Goal: Information Seeking & Learning: Learn about a topic

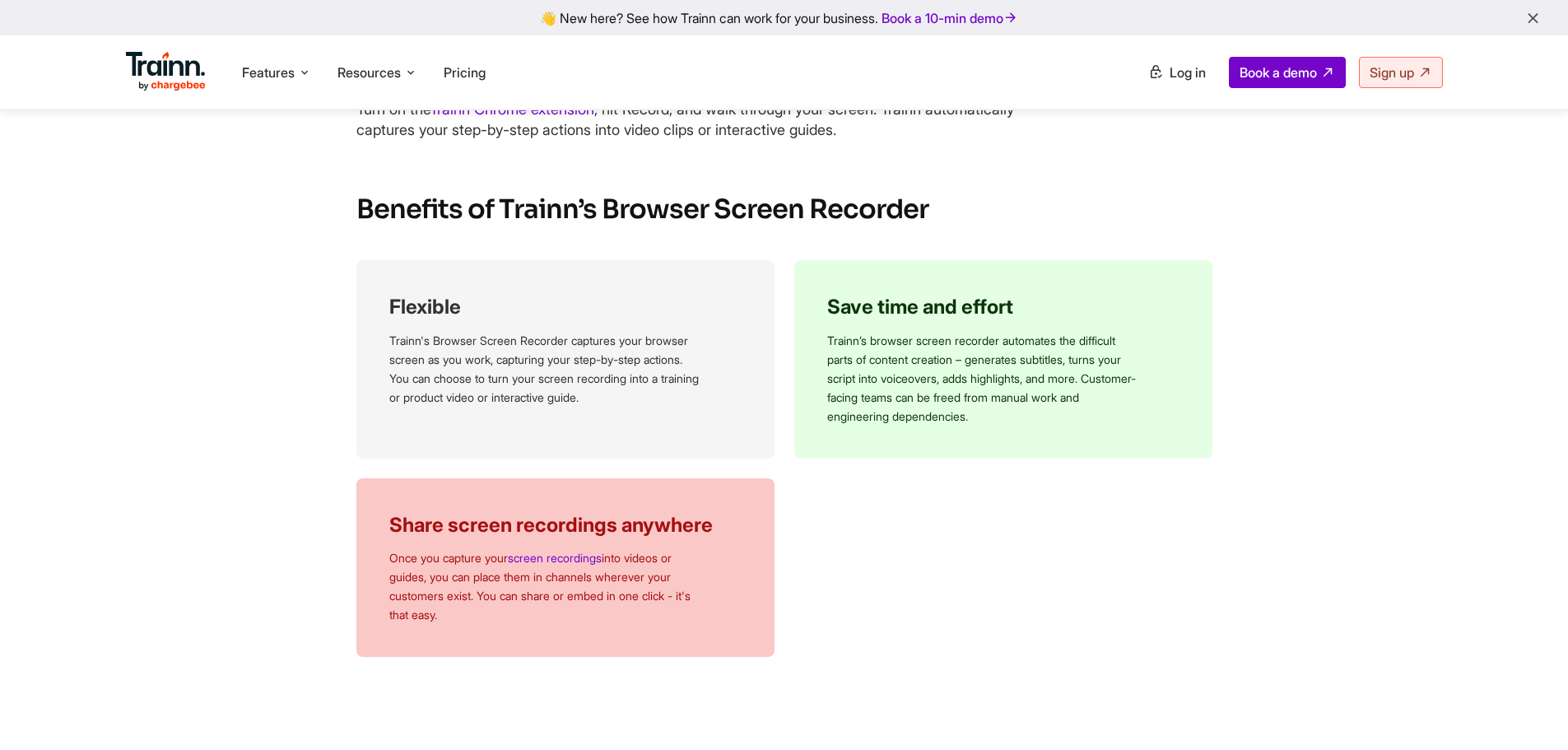
click at [995, 532] on div "Flexible Trainn's Browser Screen Recorder captures your browser screen as you w…" at bounding box center [784, 458] width 856 height 397
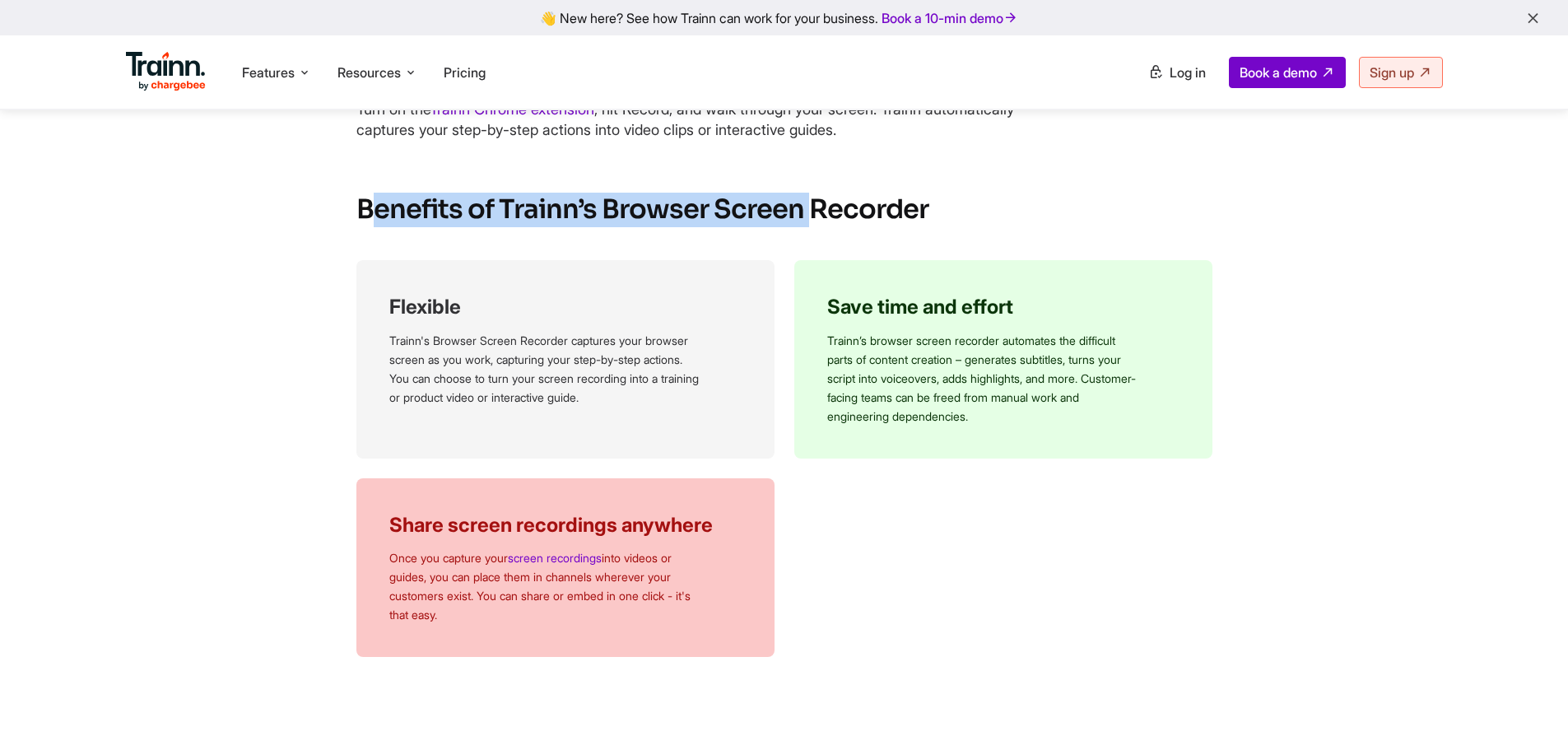
drag, startPoint x: 530, startPoint y: 210, endPoint x: 805, endPoint y: 210, distance: 275.0
click at [805, 210] on h2 "Benefits of Trainn’s Browser Screen Recorder" at bounding box center [784, 209] width 856 height 35
click at [801, 209] on h2 "Benefits of Trainn’s Browser Screen Recorder" at bounding box center [784, 209] width 856 height 35
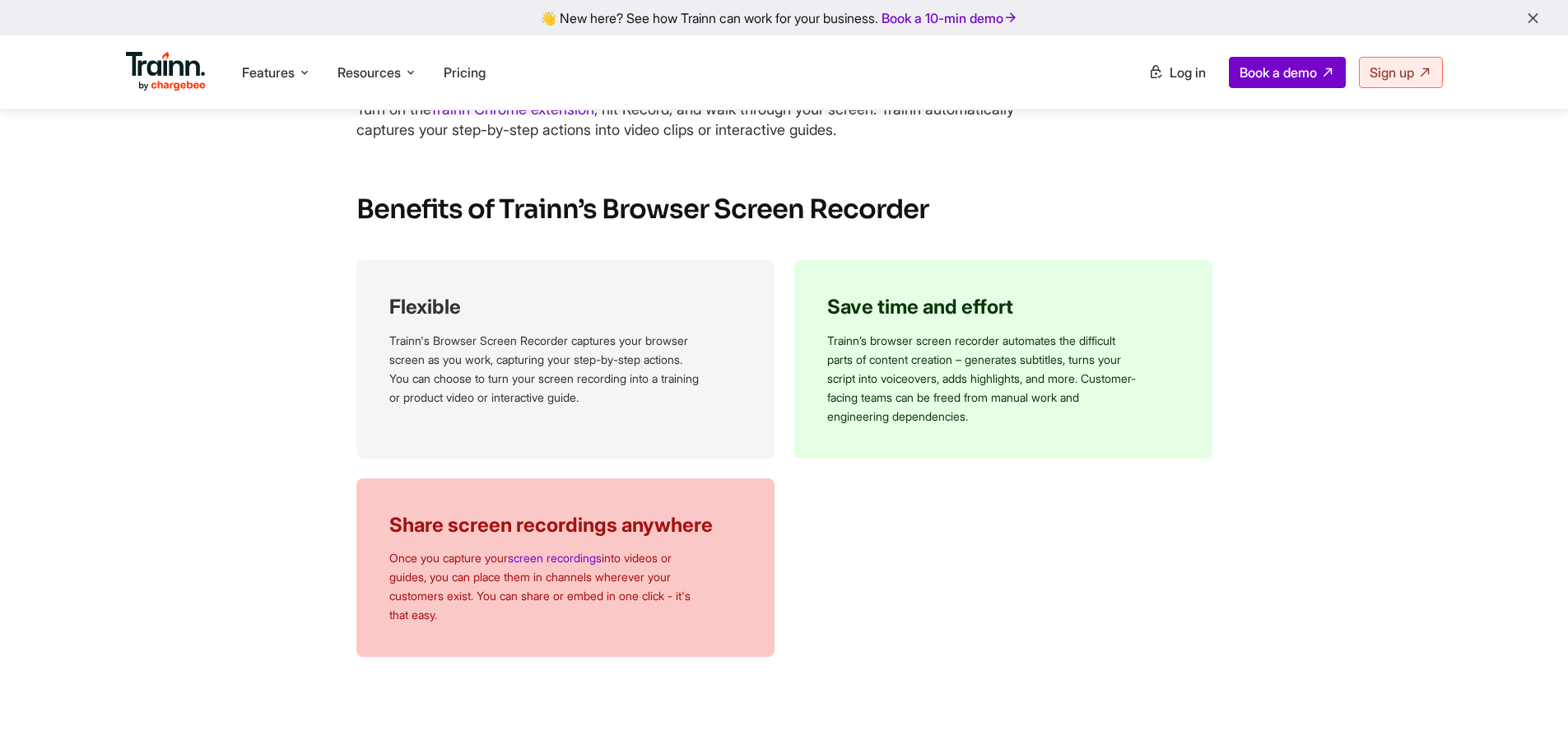
click at [783, 251] on section "Benefits of Trainn’s Browser Screen Recorder Flexible Trainn's Browser Screen R…" at bounding box center [784, 424] width 1054 height 465
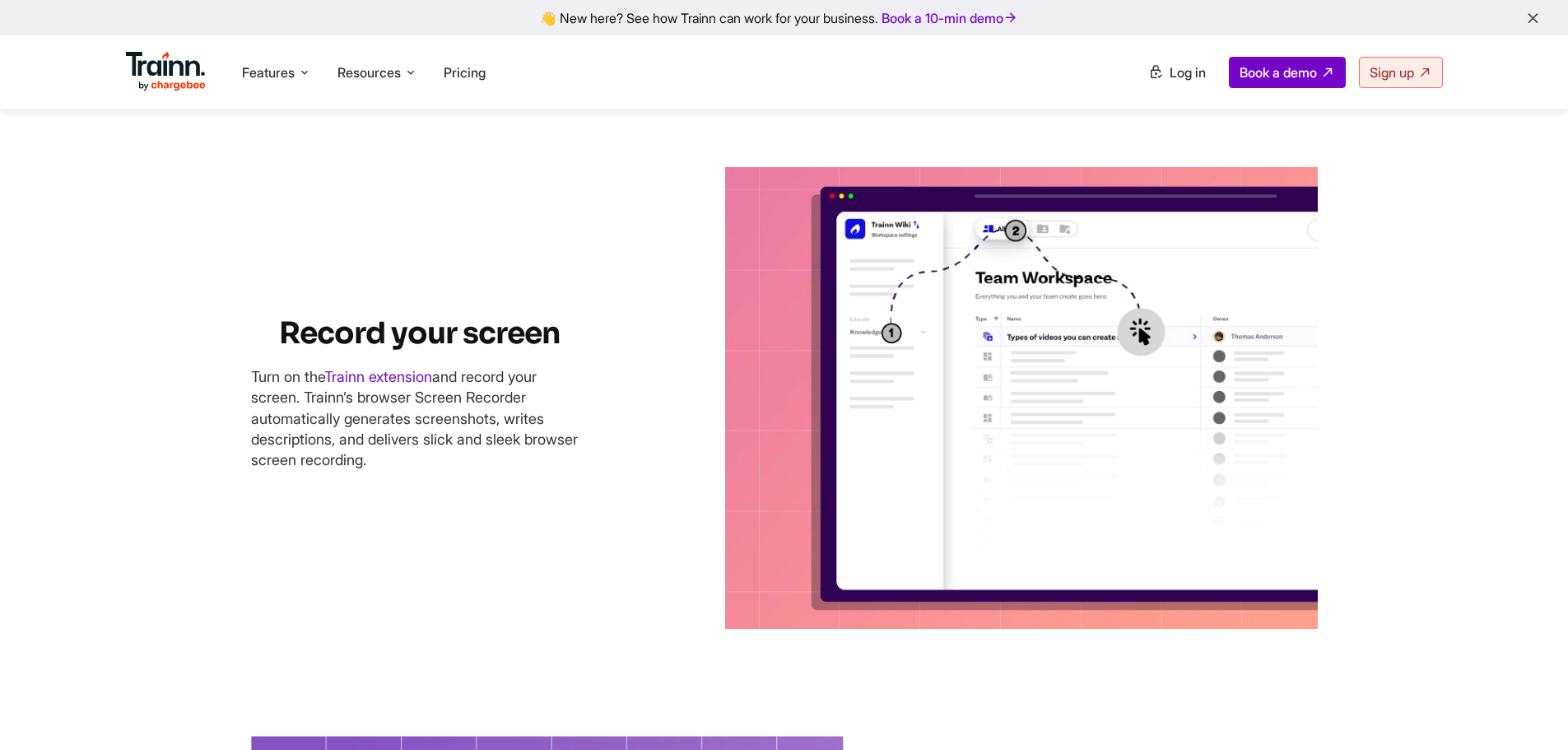
click at [645, 470] on div "Record your screen Turn on the Trainn extension and record your screen. Trainn’…" at bounding box center [784, 400] width 1067 height 466
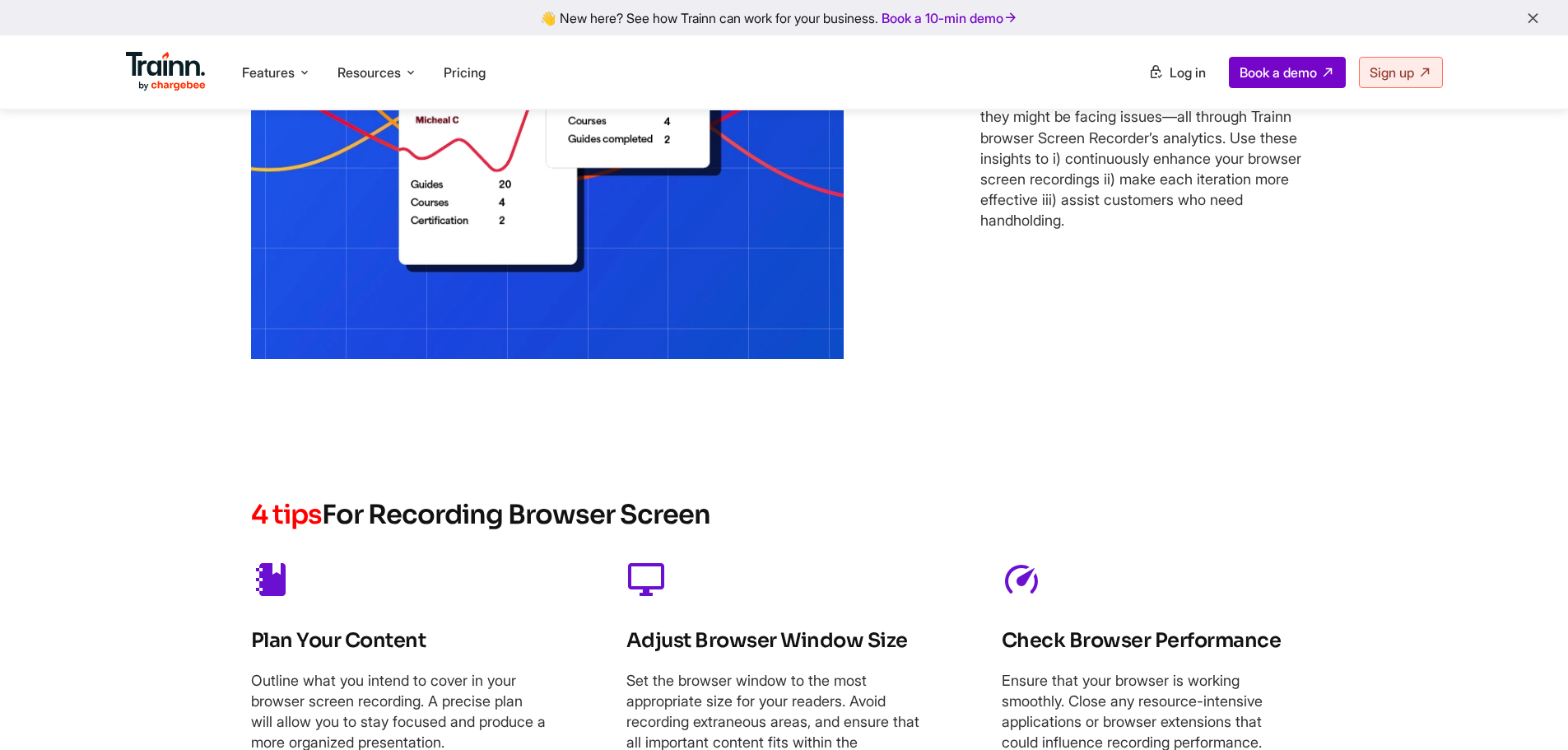
scroll to position [3787, 0]
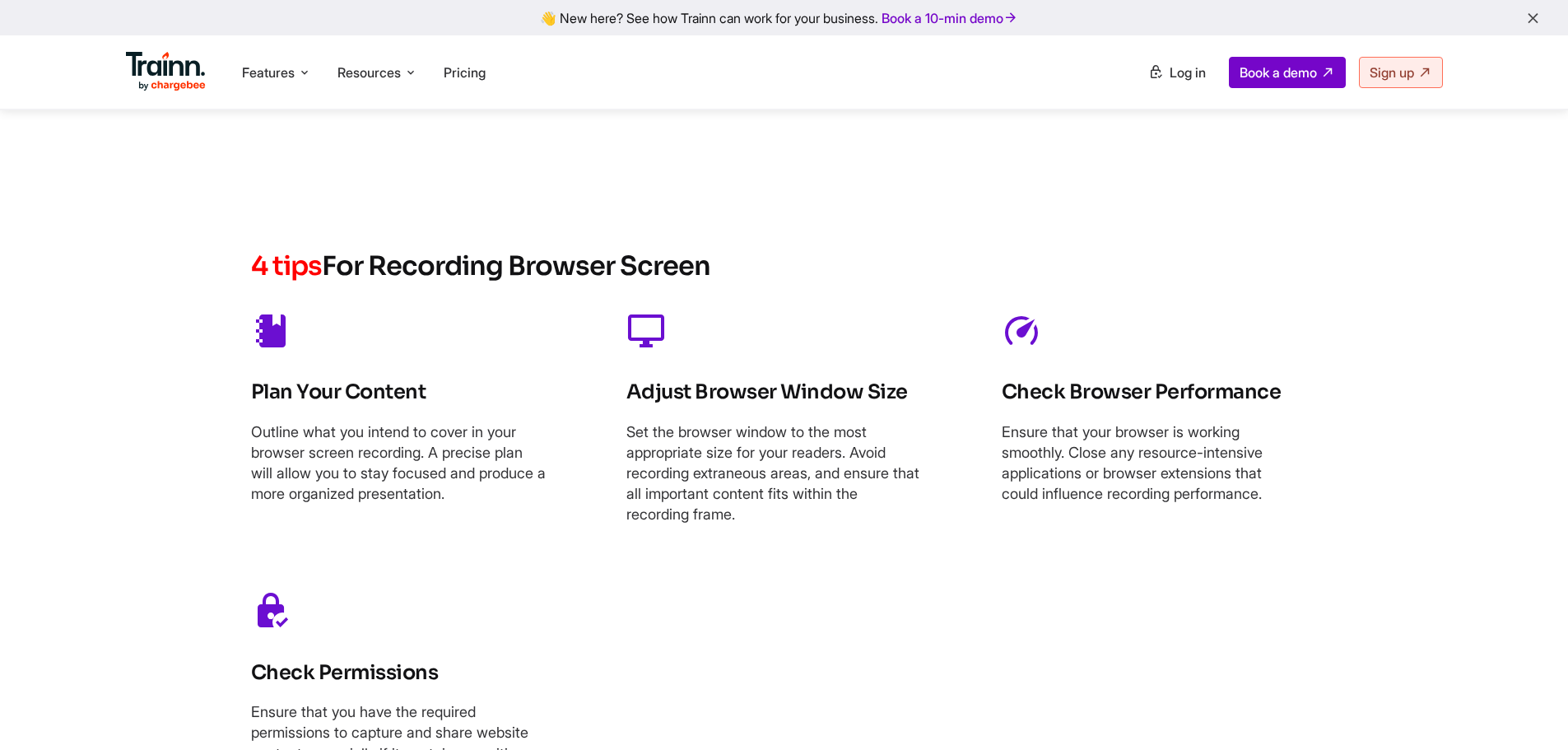
click at [860, 574] on div "Plan Your Content Outline what you intend to cover in your browser screen recor…" at bounding box center [784, 544] width 1067 height 481
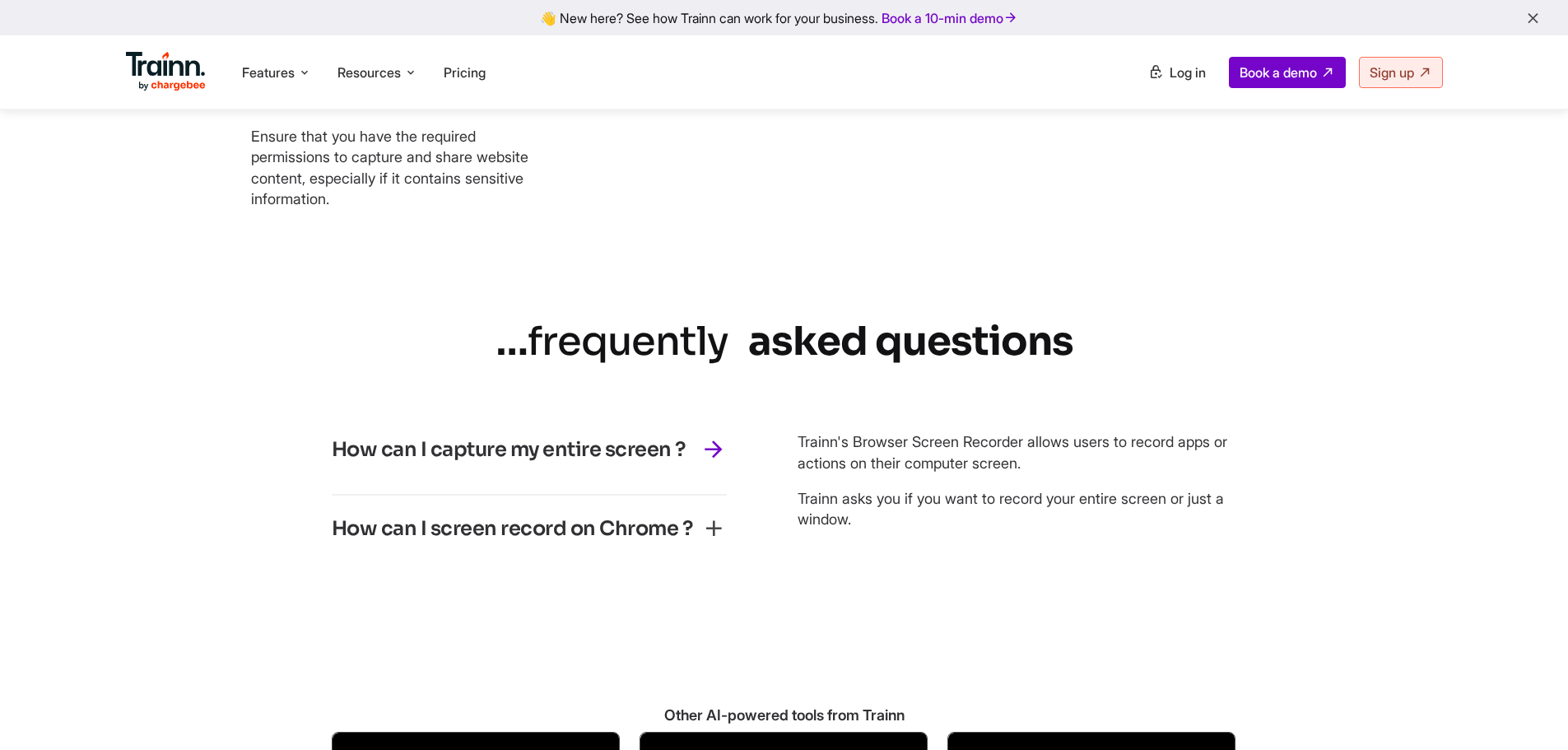
scroll to position [4446, 0]
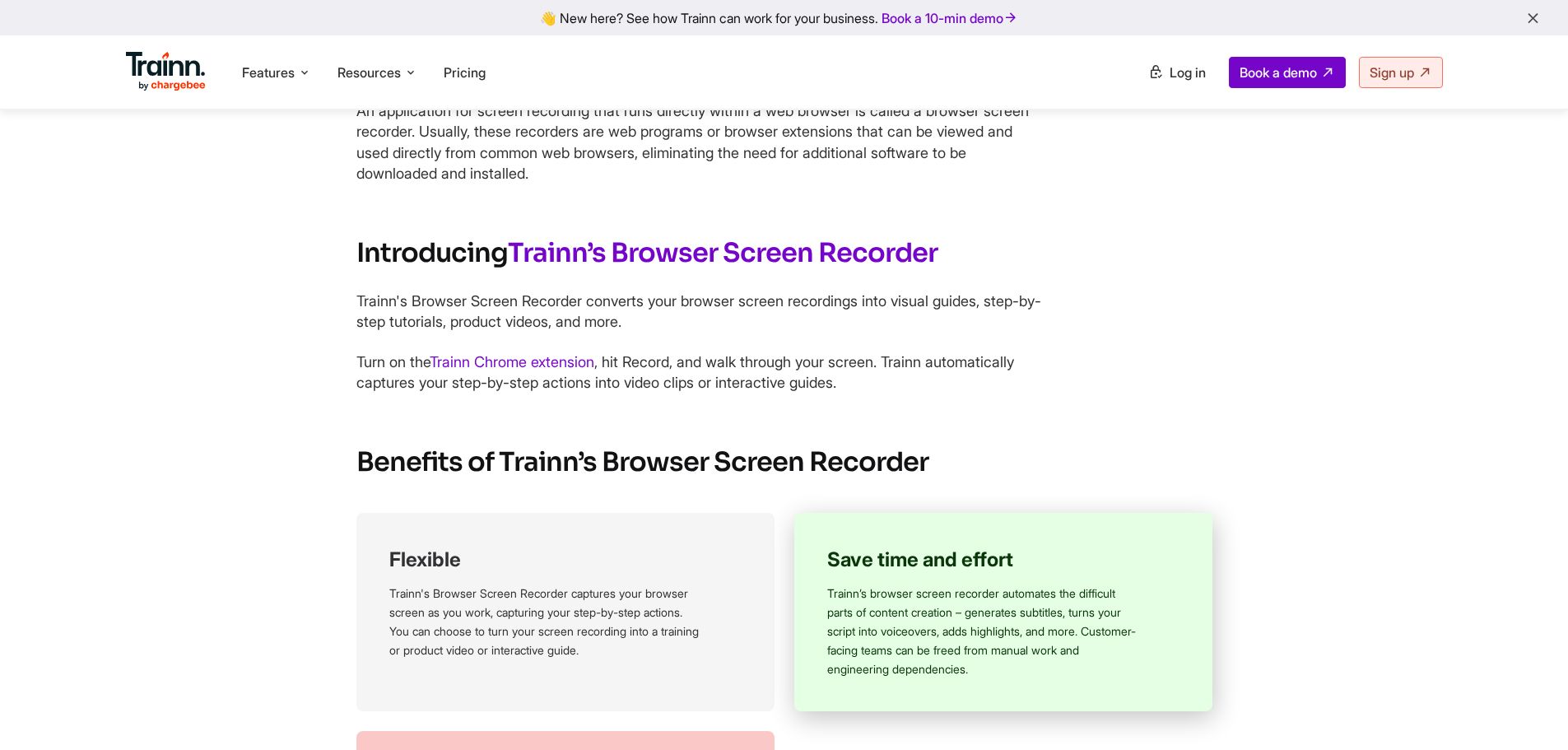
scroll to position [0, 0]
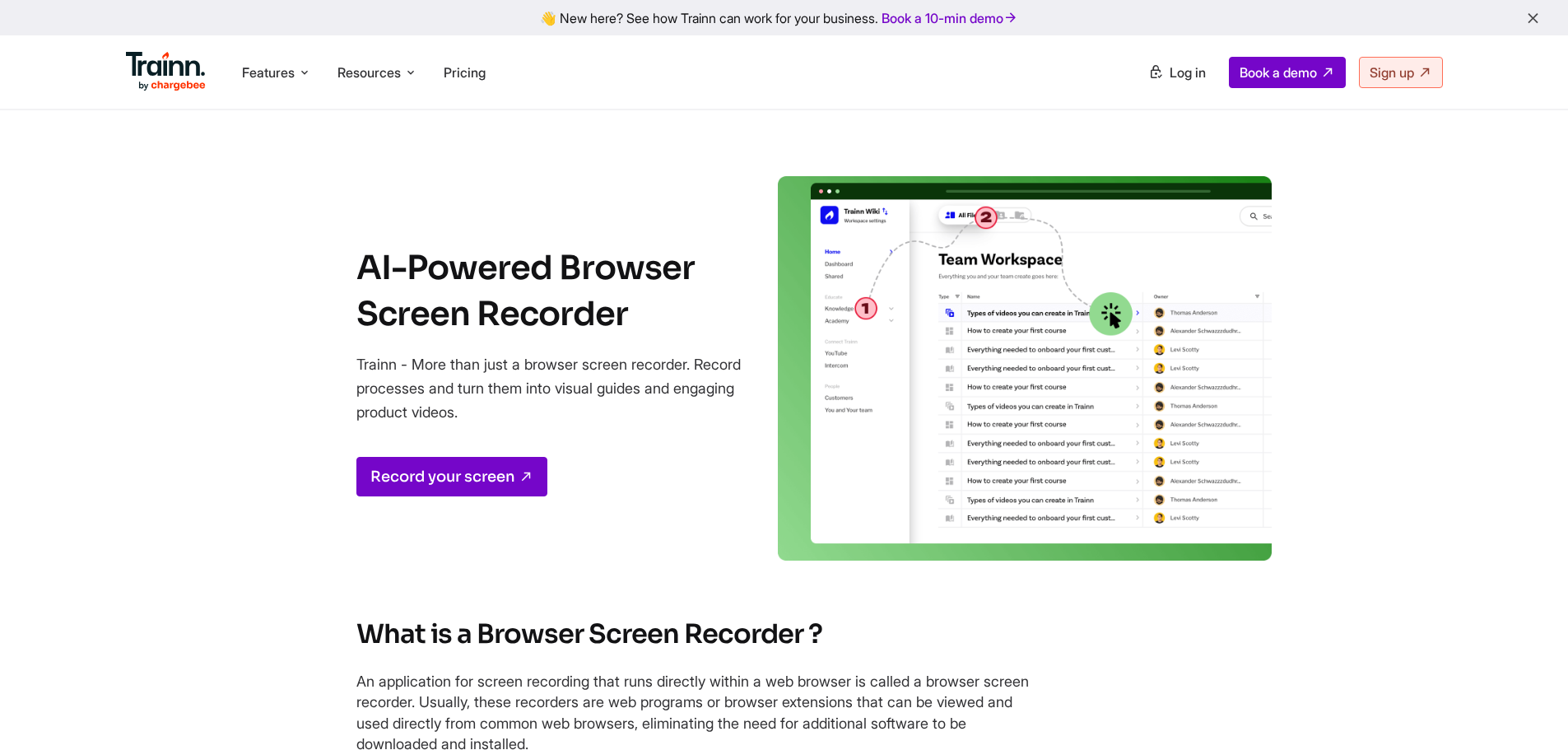
click at [726, 485] on div "Record your screen" at bounding box center [554, 477] width 395 height 39
click at [630, 501] on section "AI-Powered Browser Screen Recorder Trainn - More than just a browser screen rec…" at bounding box center [784, 370] width 1054 height 388
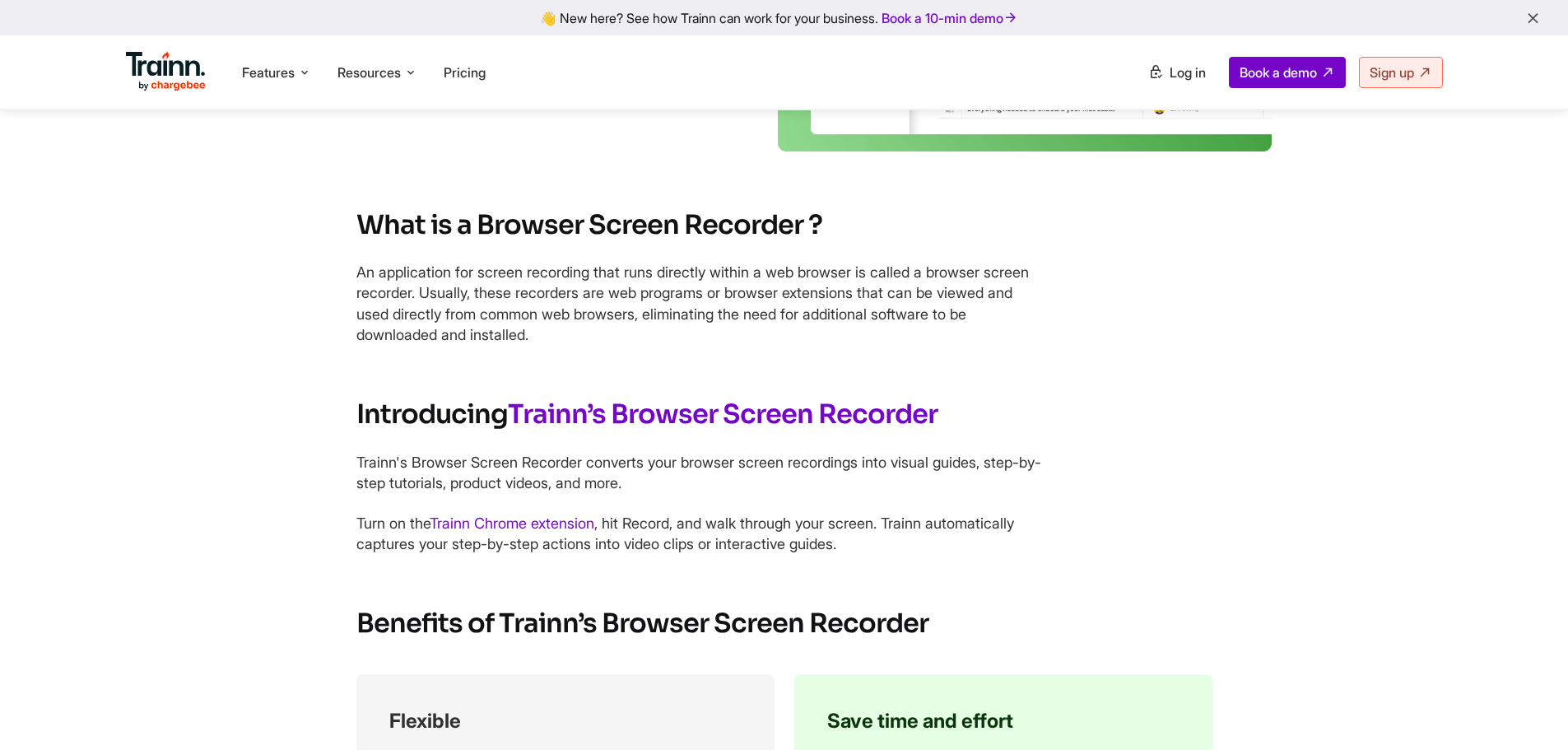
scroll to position [412, 0]
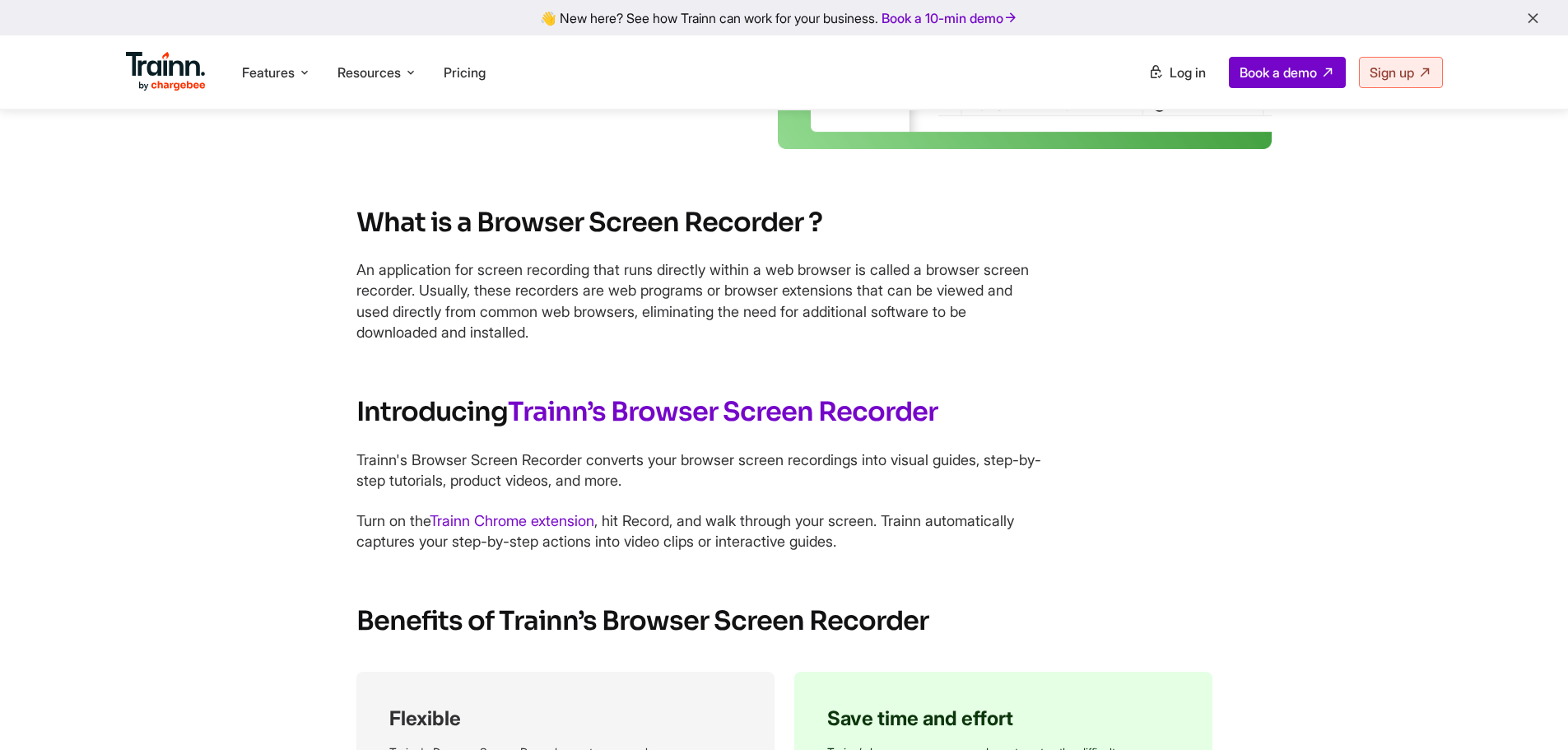
click at [653, 338] on p "An application for screen recording that runs directly within a web browser is …" at bounding box center [702, 300] width 692 height 84
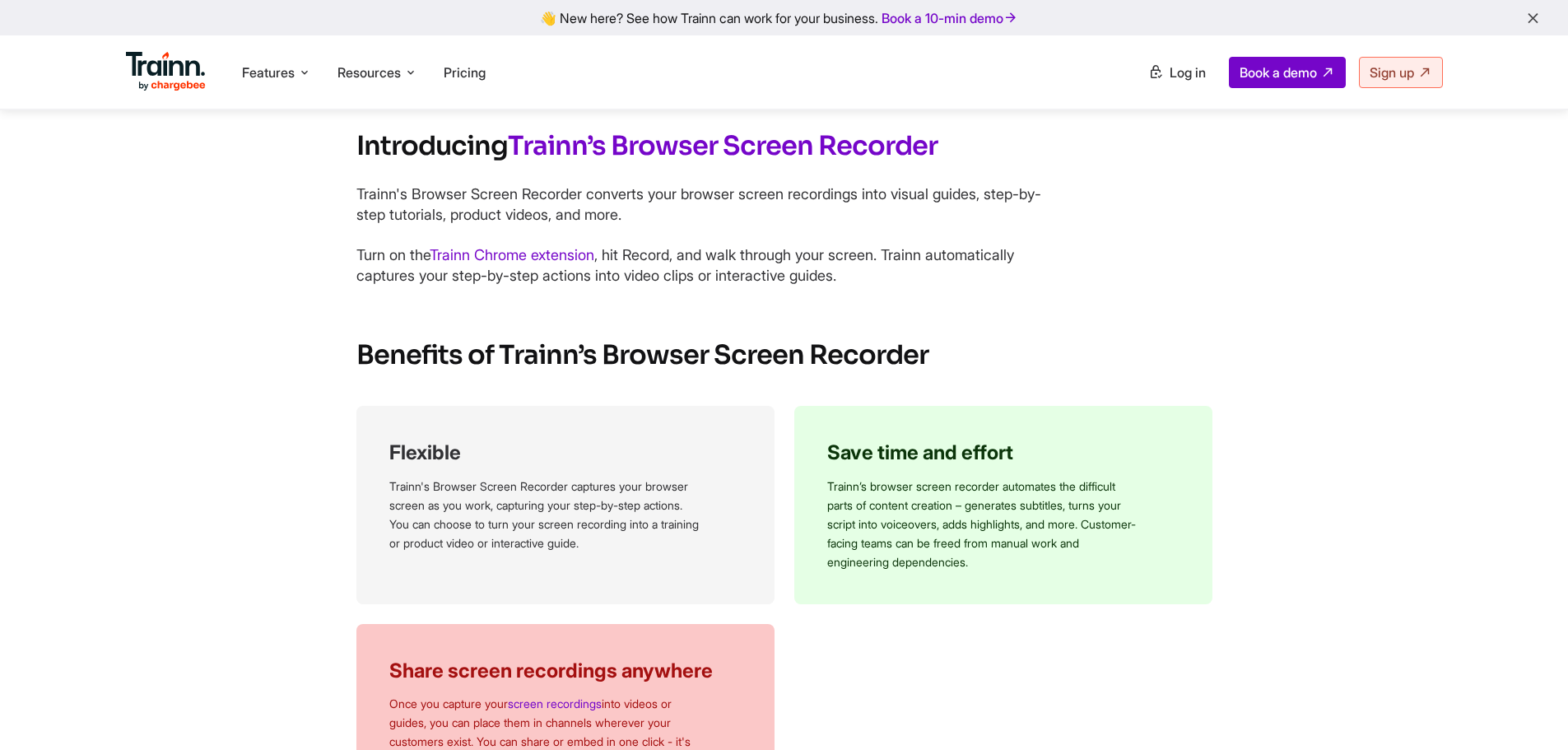
scroll to position [741, 0]
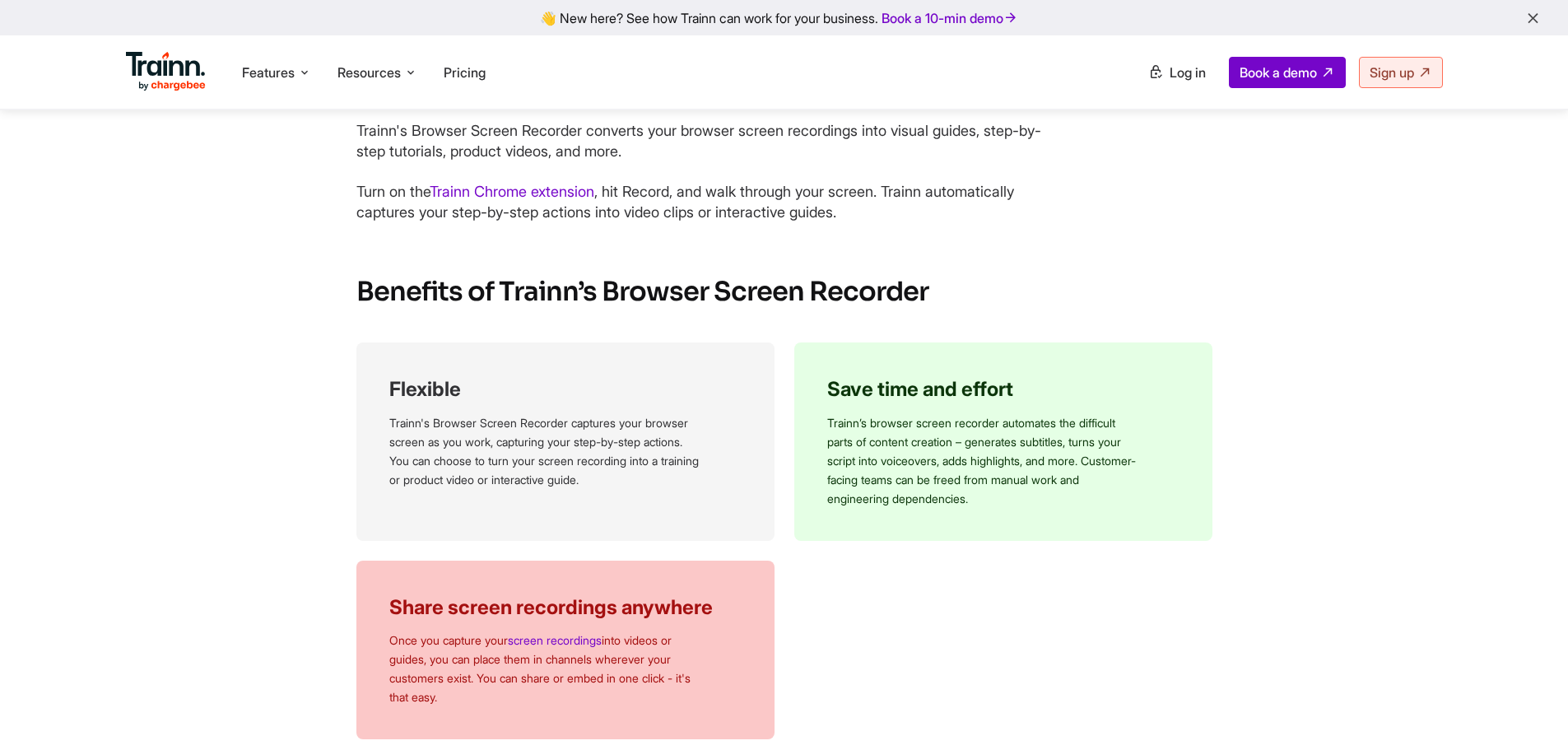
click at [907, 560] on div "Flexible Trainn's Browser Screen Recorder captures your browser screen as you w…" at bounding box center [784, 541] width 856 height 397
click at [783, 551] on div "Flexible Trainn's Browser Screen Recorder captures your browser screen as you w…" at bounding box center [784, 541] width 856 height 397
drag, startPoint x: 1019, startPoint y: 219, endPoint x: 921, endPoint y: 323, distance: 142.9
click at [1019, 218] on p "Turn on the Trainn Chrome extension , hit Record, and walk through your screen.…" at bounding box center [702, 202] width 692 height 41
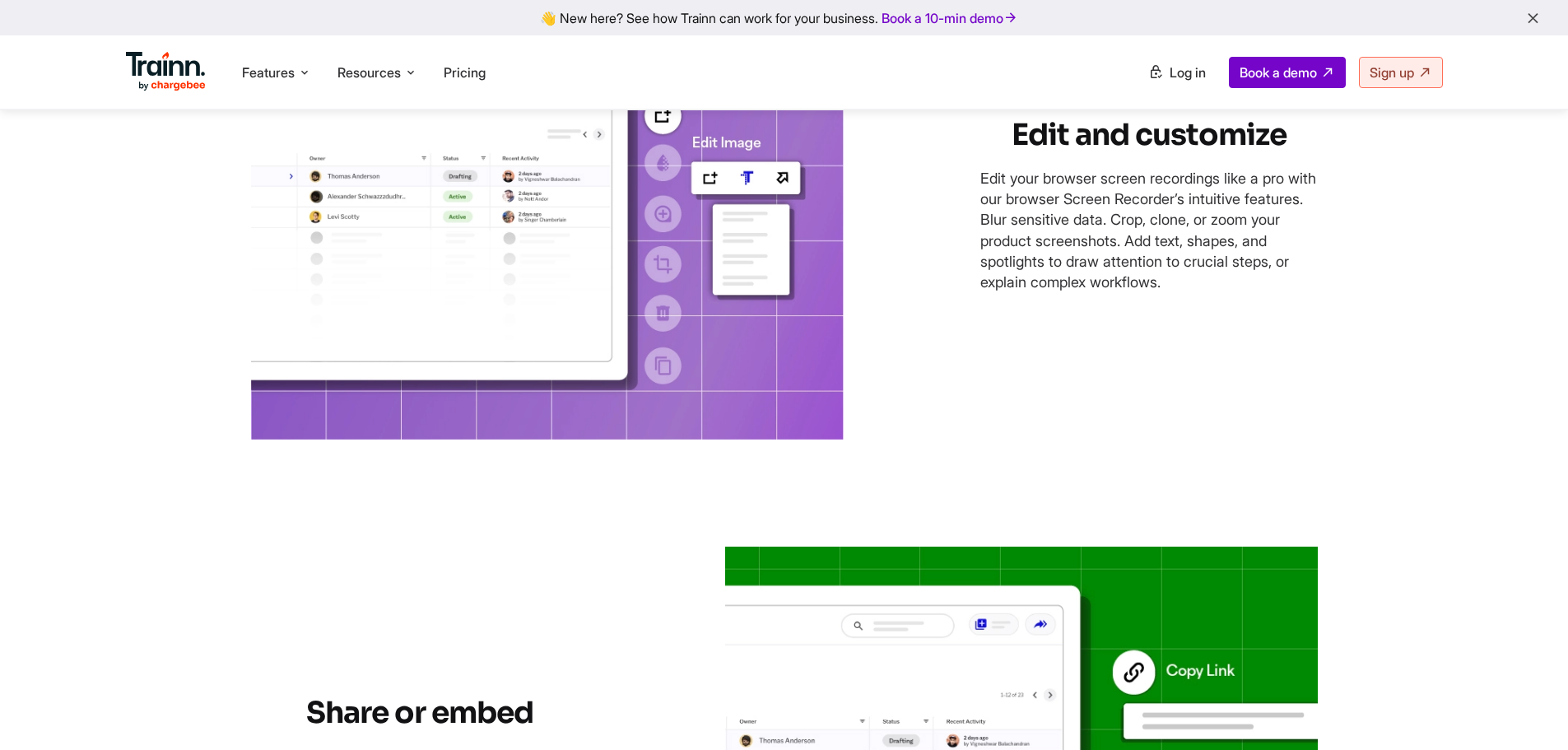
scroll to position [2217, 0]
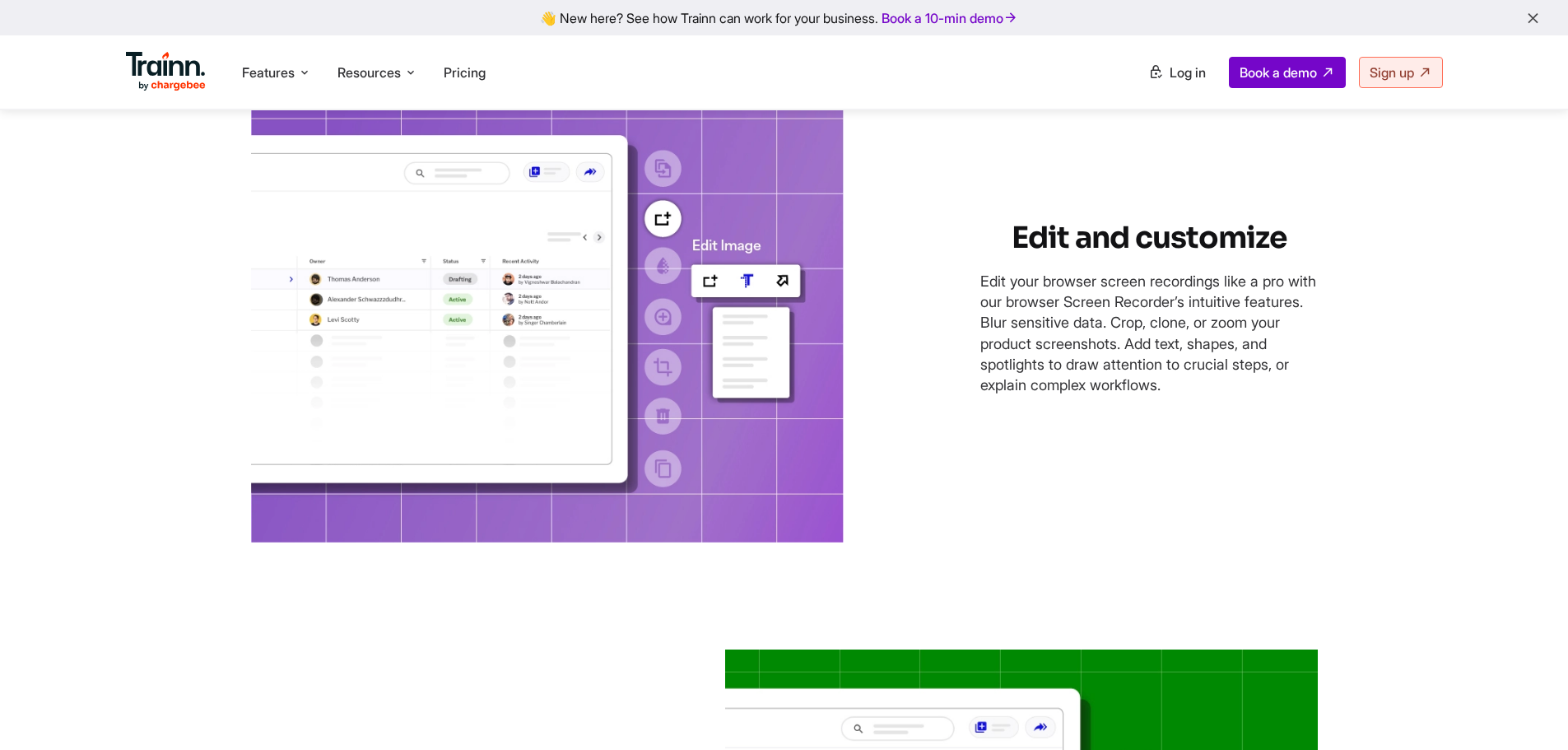
click at [1192, 416] on div "Edit and customize Edit your browser screen recordings like a pro with our brow…" at bounding box center [784, 315] width 1067 height 464
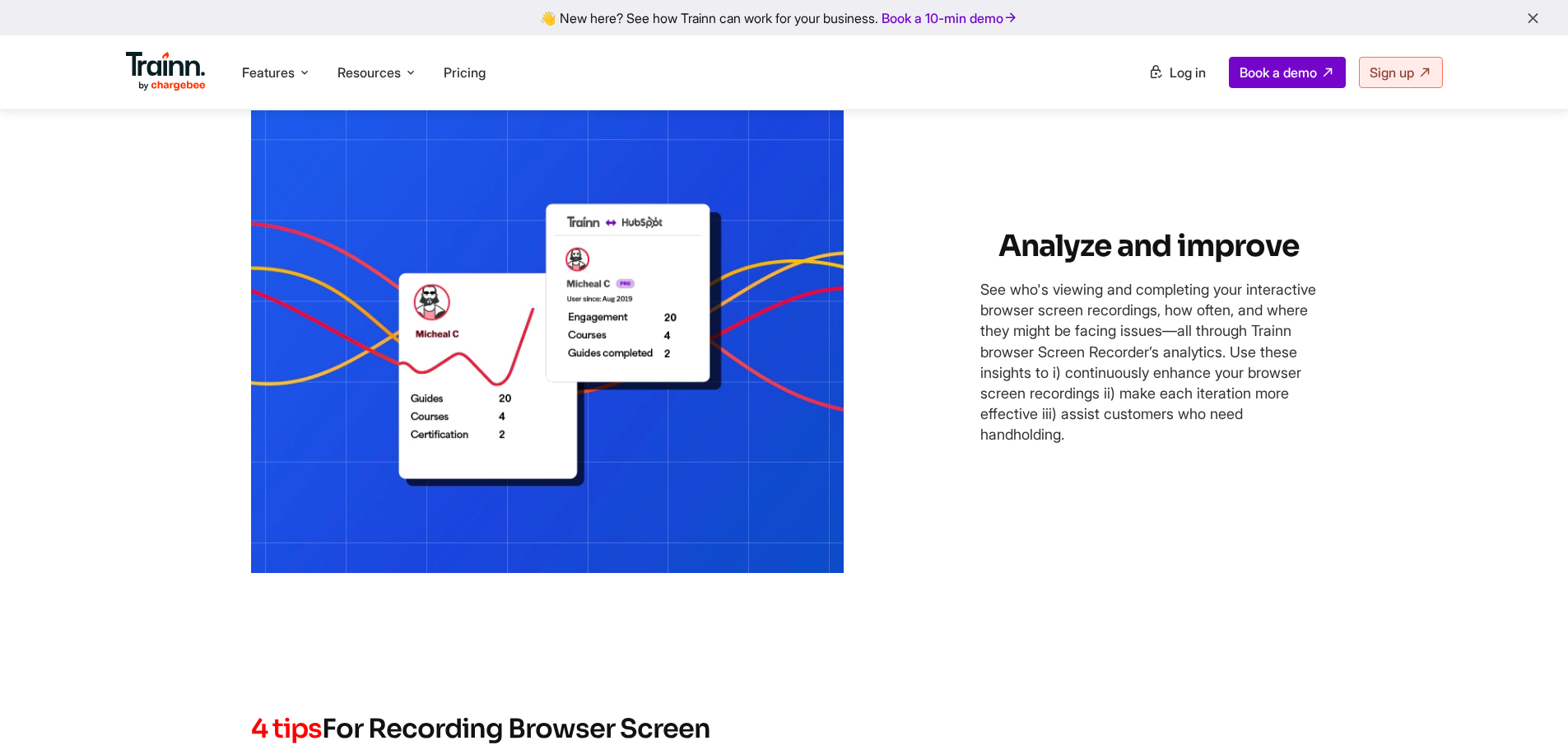
scroll to position [3287, 0]
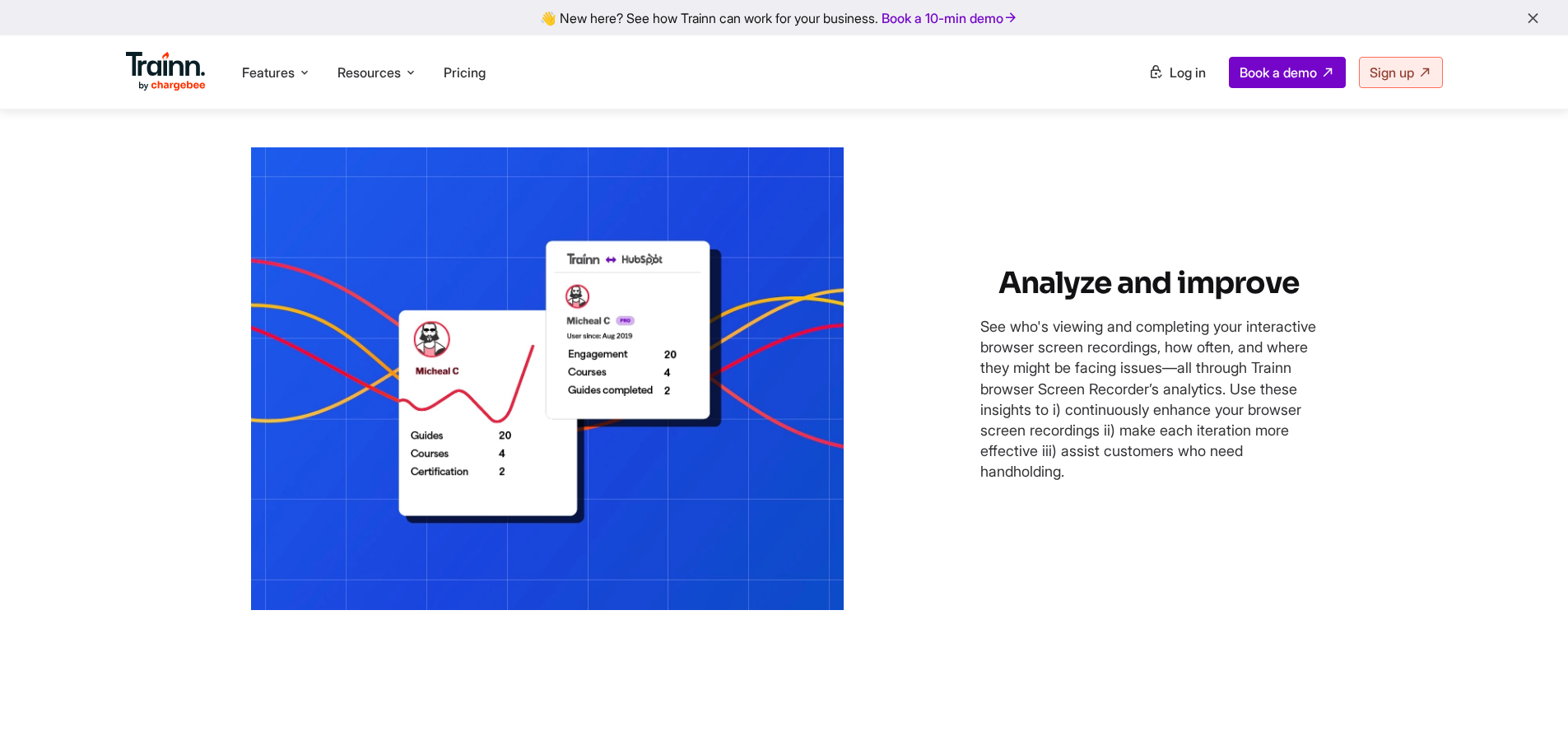
click at [1067, 460] on p "See who's viewing and completing your interactive browser screen recordings, ho…" at bounding box center [1149, 399] width 338 height 166
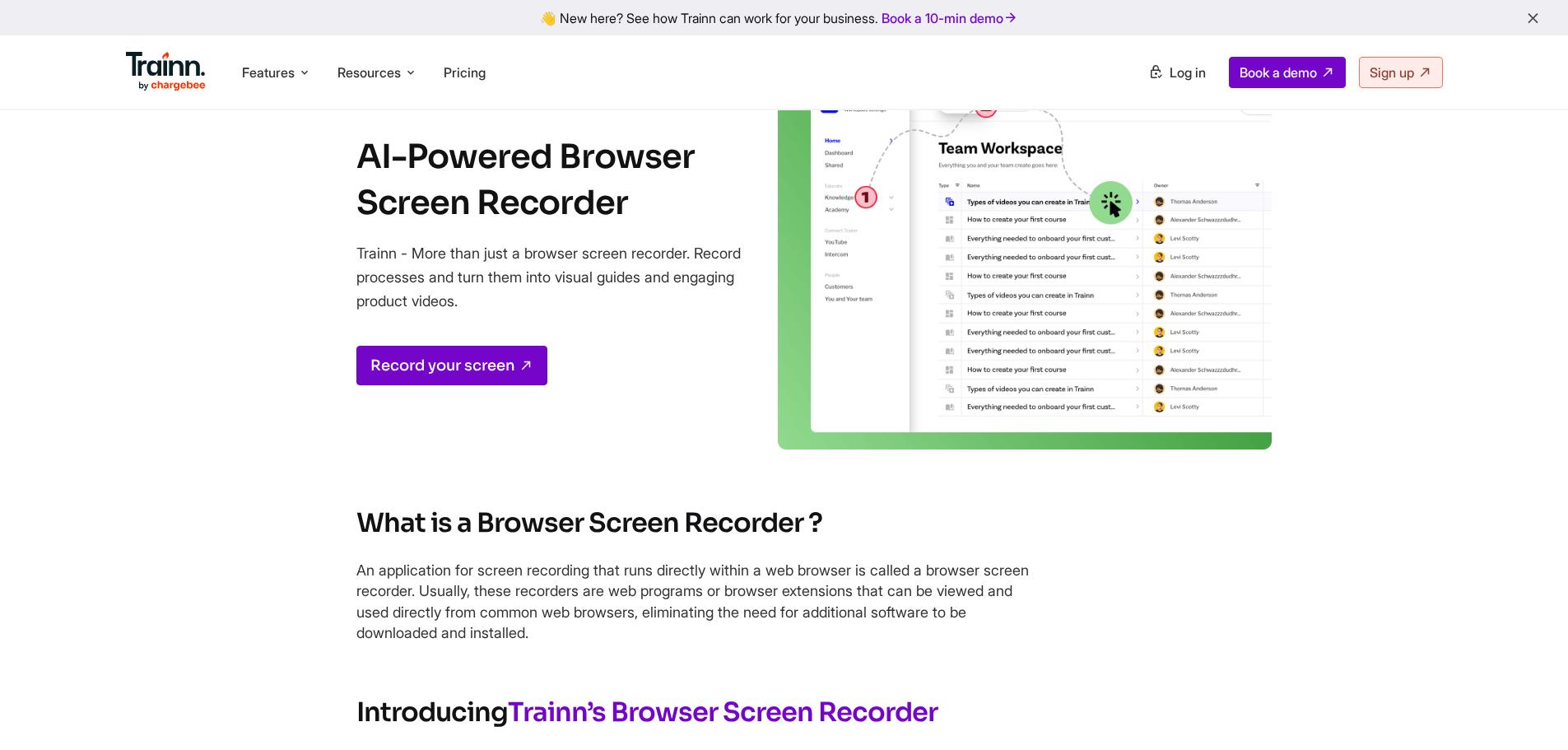
scroll to position [0, 0]
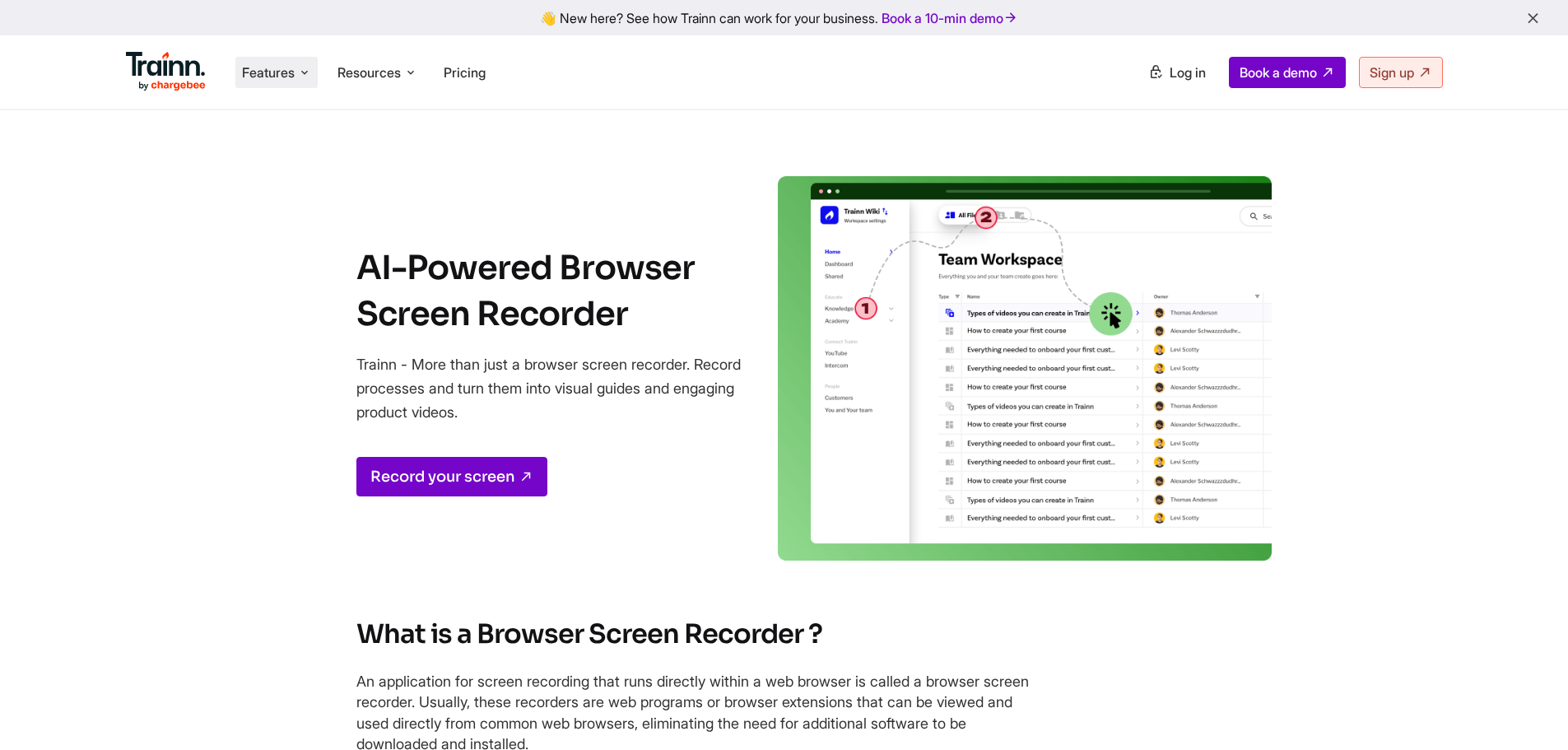
click at [312, 70] on icon at bounding box center [304, 72] width 13 height 17
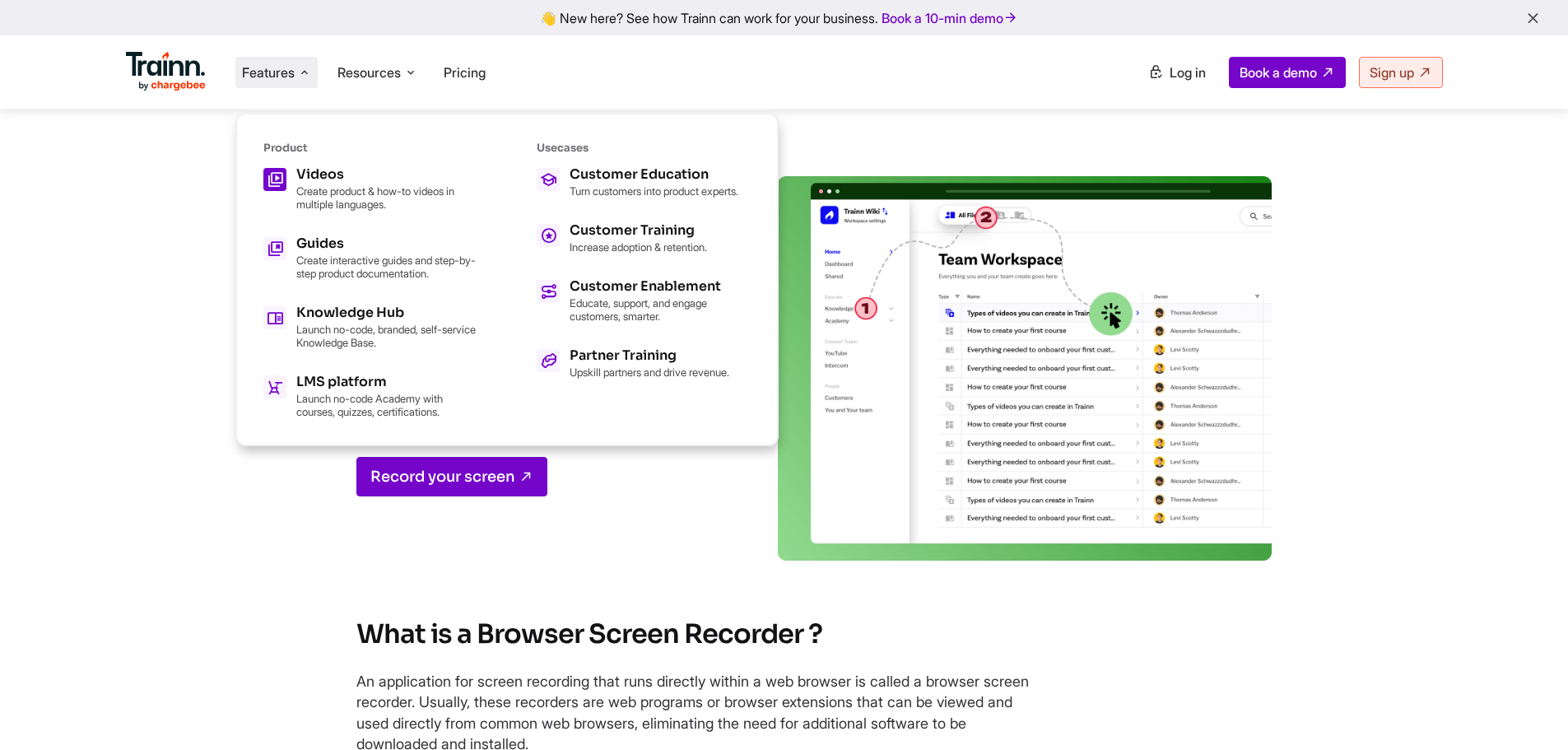
click at [312, 184] on p "Create product & how-to videos in multiple languages." at bounding box center [387, 197] width 181 height 26
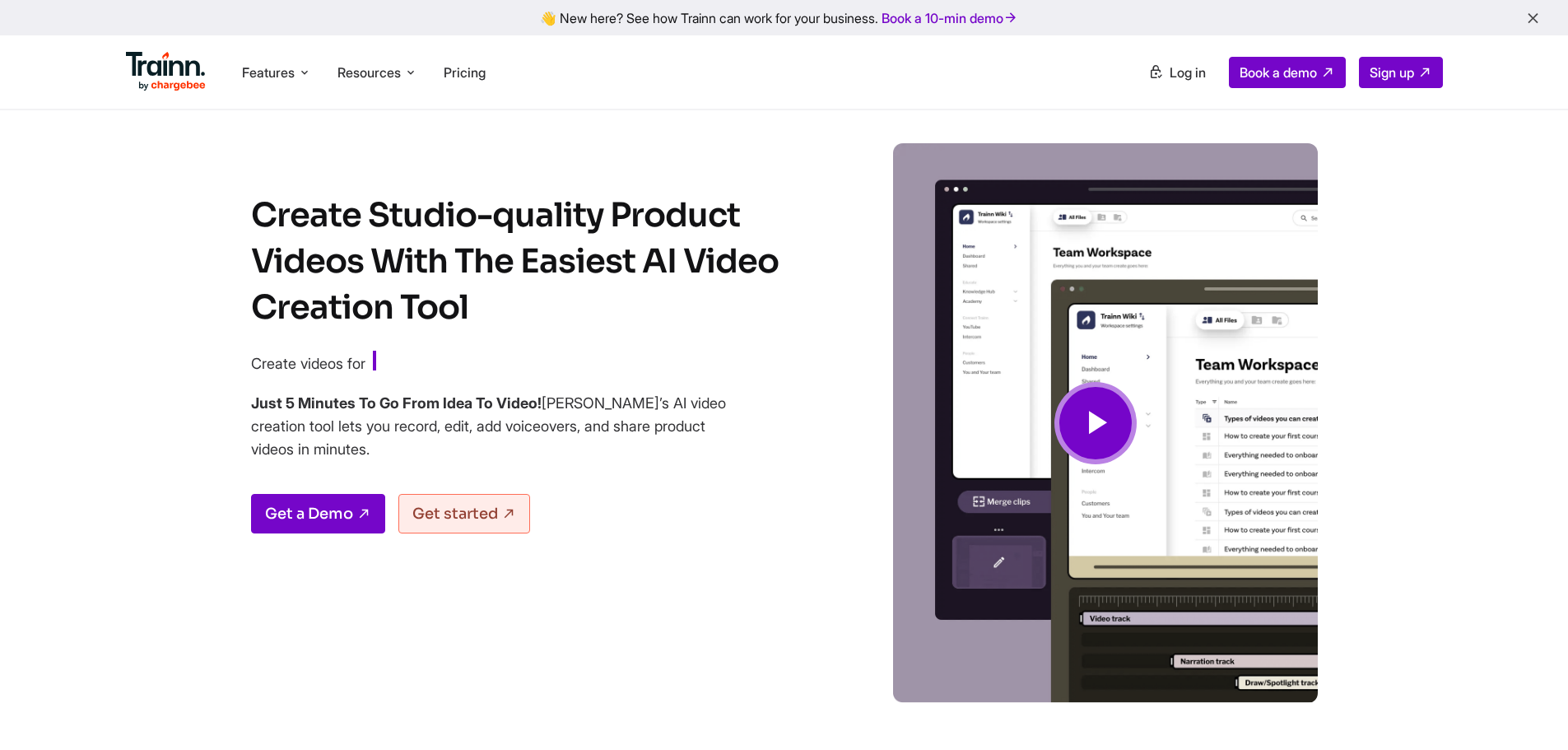
click at [635, 452] on p "Just 5 Minutes To Go From Idea To Video! [PERSON_NAME]’s AI video creation tool…" at bounding box center [489, 426] width 478 height 69
click at [1110, 432] on icon at bounding box center [1095, 423] width 39 height 55
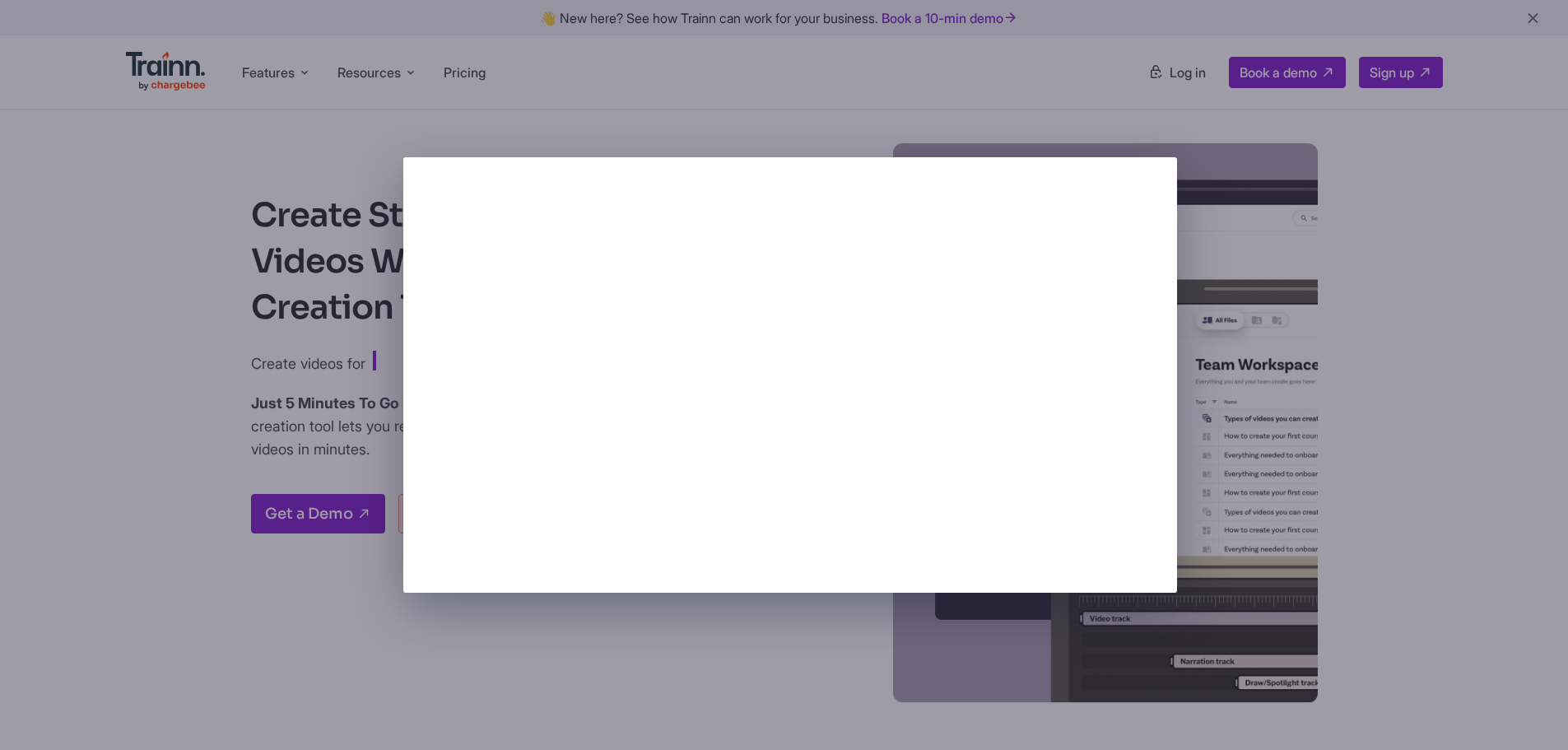
click at [718, 684] on div at bounding box center [784, 375] width 1568 height 750
